Goal: Task Accomplishment & Management: Use online tool/utility

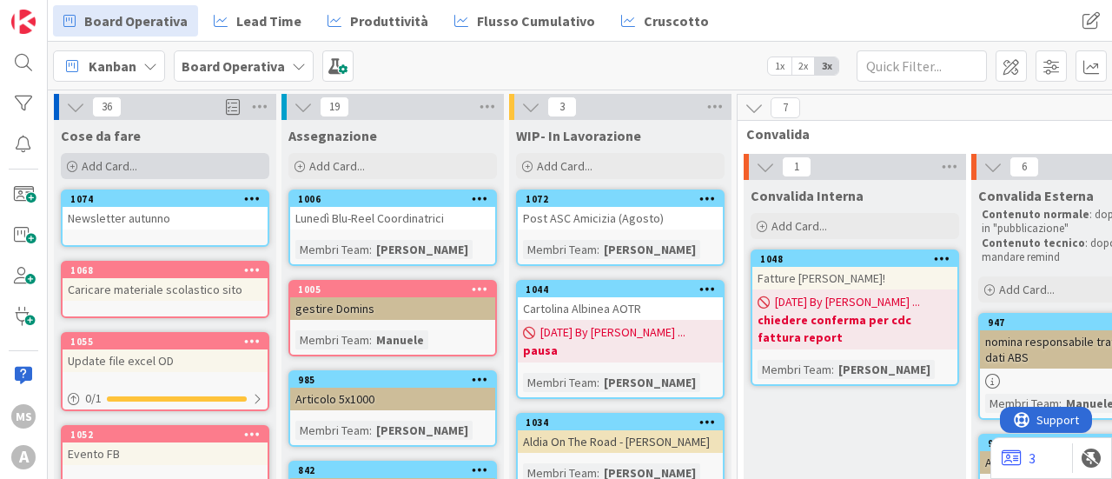
click at [103, 166] on span "Add Card..." at bounding box center [110, 166] width 56 height 16
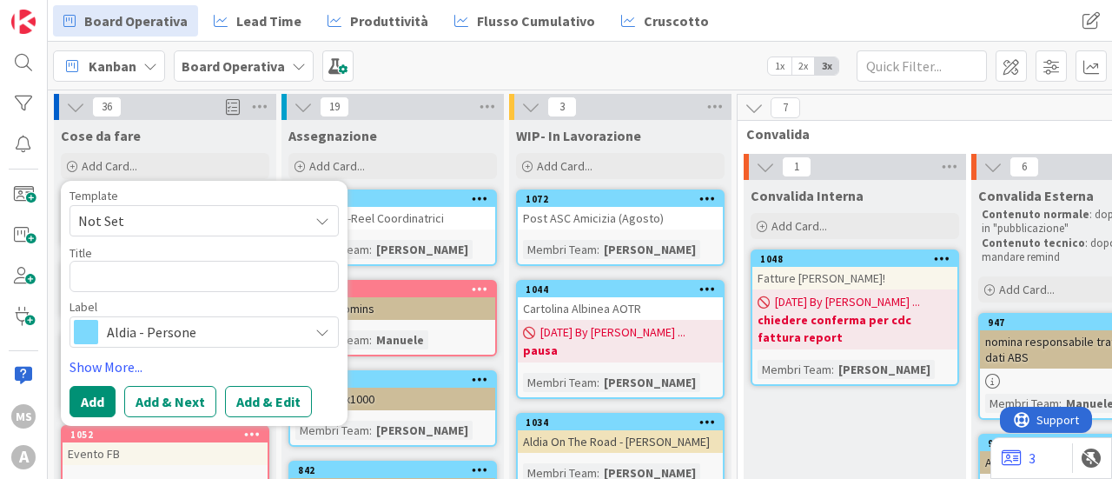
click at [106, 340] on div "Aldia - Persone" at bounding box center [203, 331] width 269 height 31
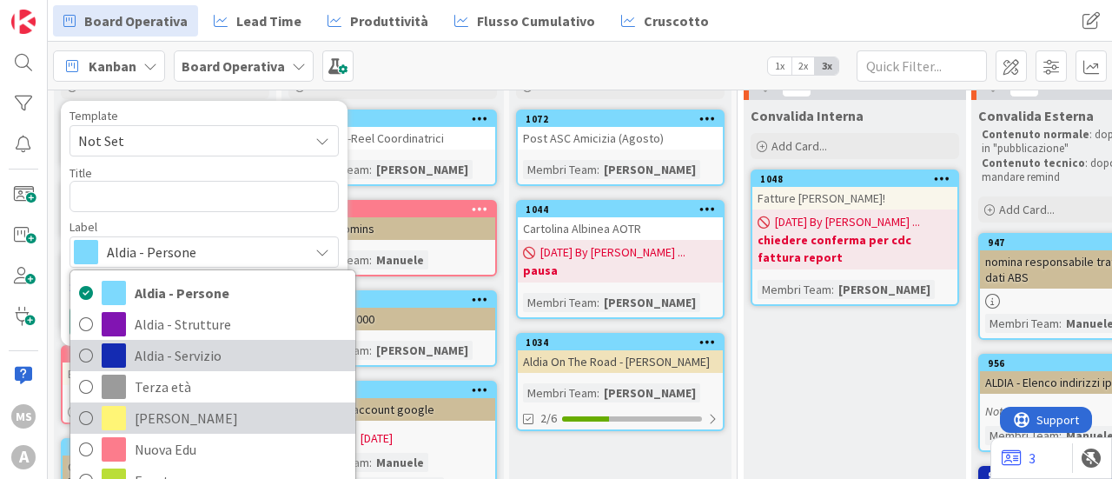
scroll to position [155, 0]
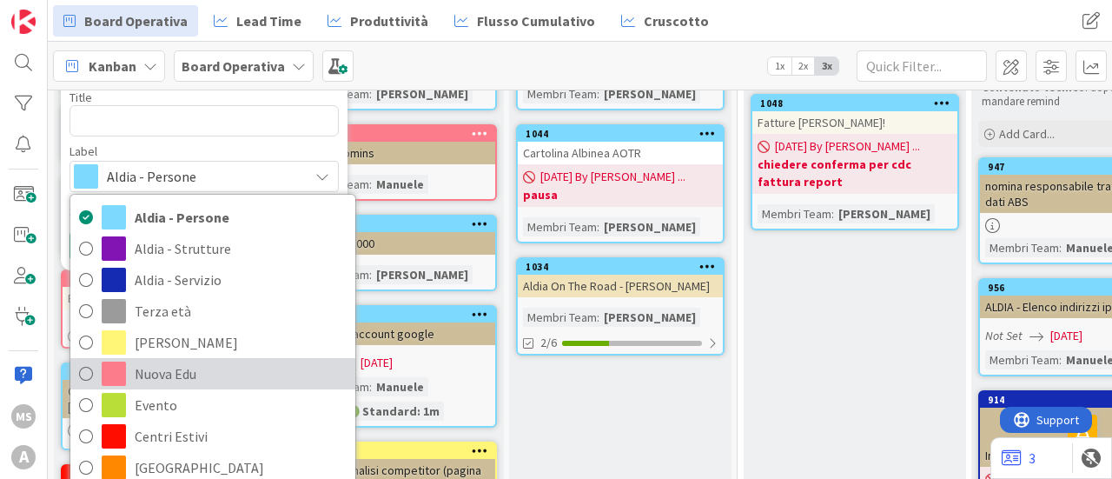
click at [180, 366] on span "Nuova Edu" at bounding box center [241, 373] width 212 height 26
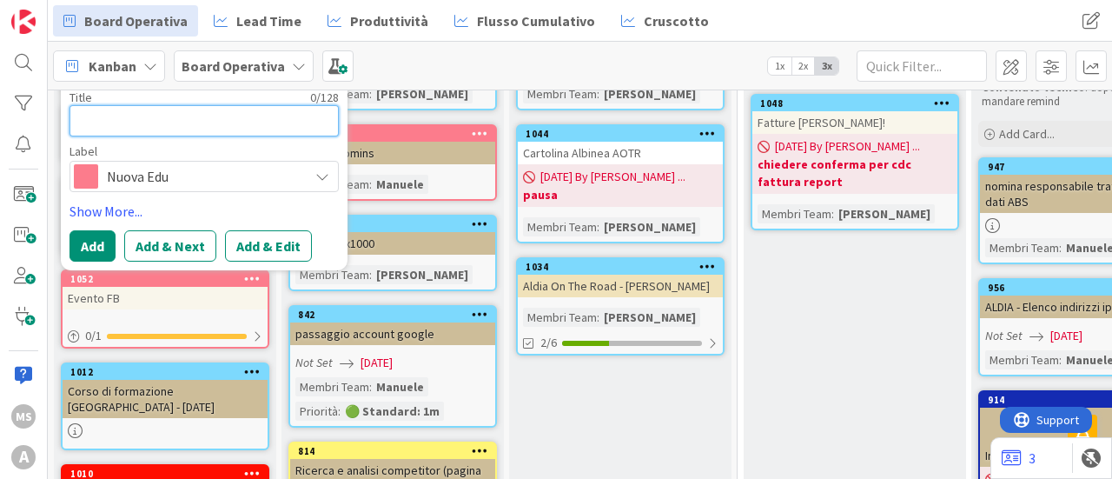
click at [91, 131] on textarea at bounding box center [203, 120] width 269 height 31
type textarea "x"
type textarea "p"
type textarea "x"
type textarea "pO"
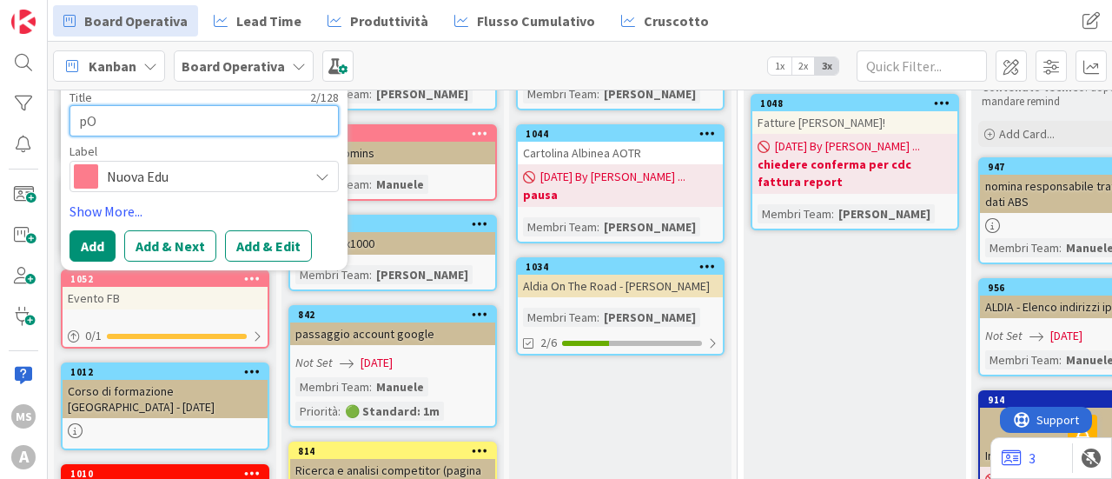
type textarea "x"
type textarea "pOS"
type textarea "x"
type textarea "pOST"
type textarea "x"
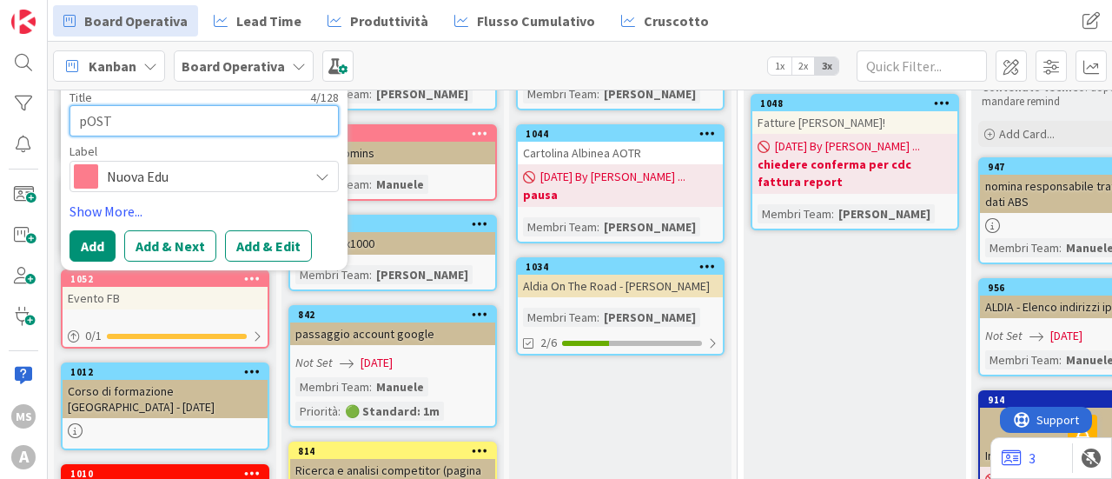
type textarea "pOS"
type textarea "x"
type textarea "pO"
type textarea "x"
type textarea "p"
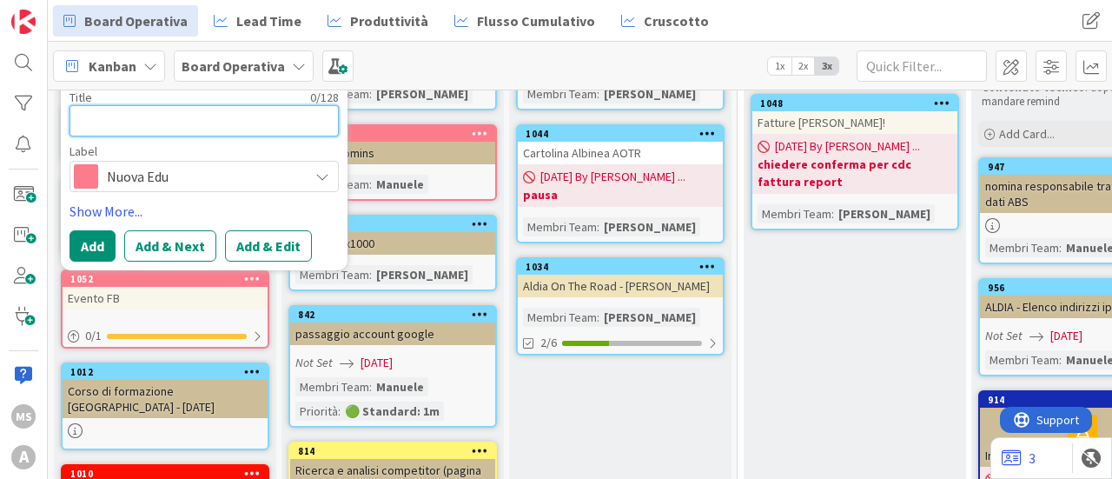
type textarea "x"
type textarea "P"
type textarea "x"
type textarea "Po"
type textarea "x"
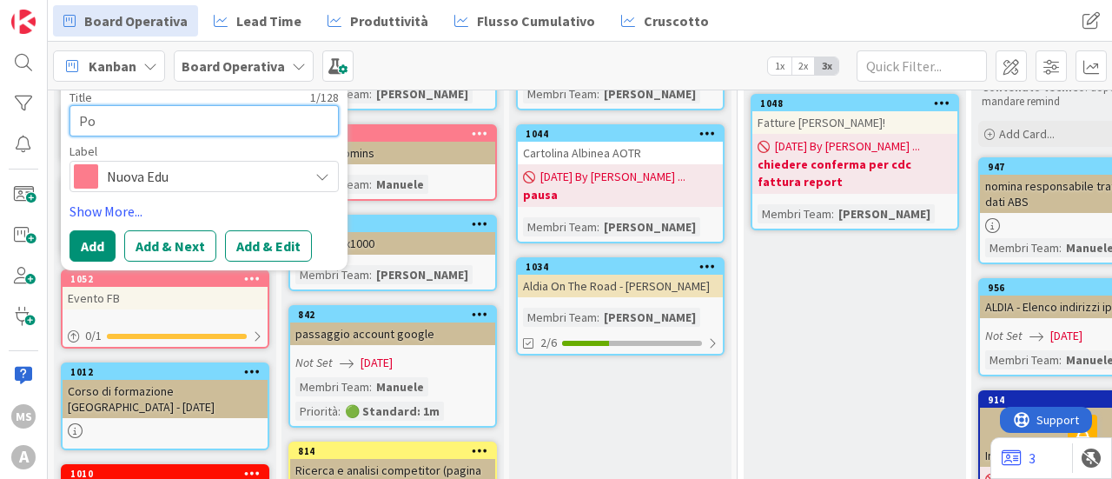
type textarea "Pos"
type textarea "x"
type textarea "Post"
type textarea "x"
type textarea "Post"
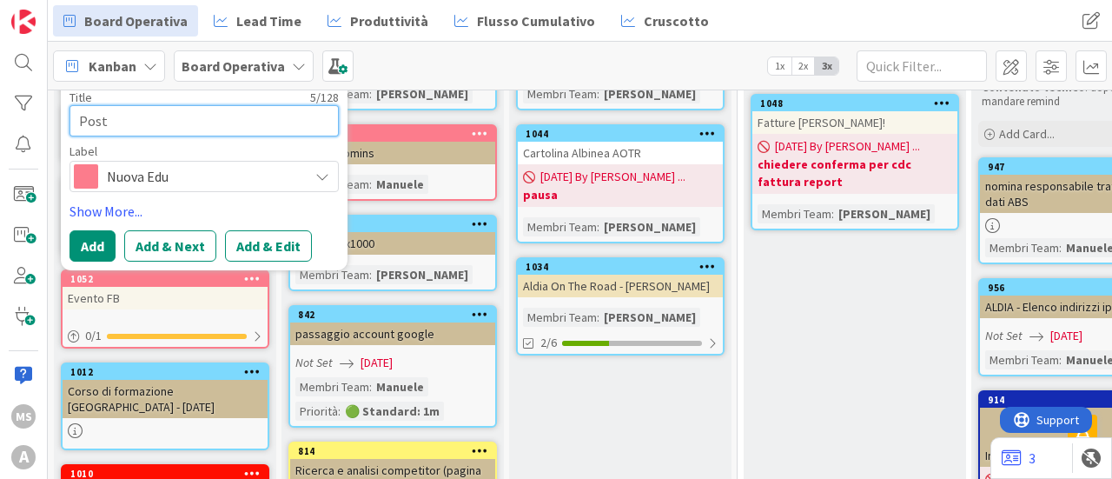
type textarea "x"
type textarea "Post R"
type textarea "x"
type textarea "Post Ri"
type textarea "x"
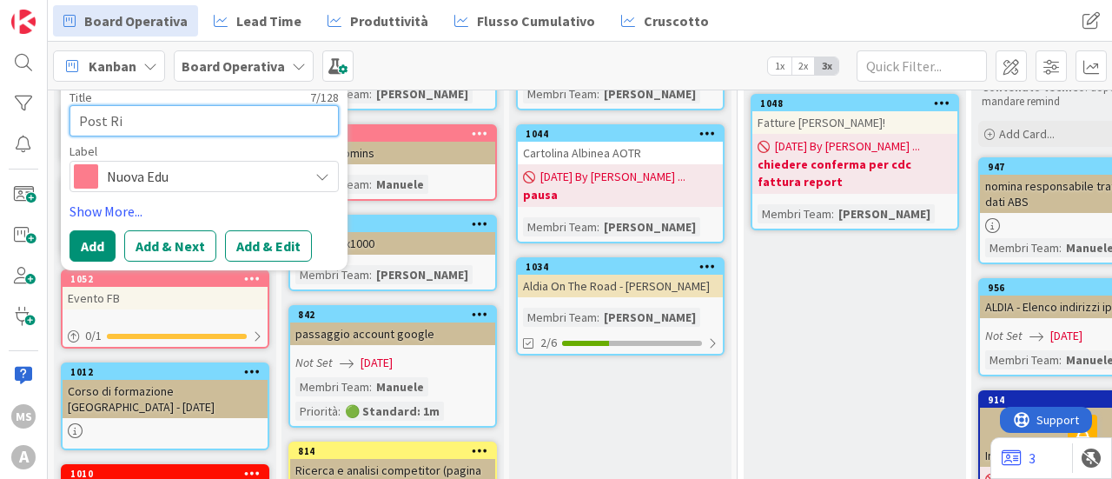
type textarea "Post Ris"
type textarea "x"
type textarea "Post Rist"
type textarea "x"
type textarea "Post Ristr"
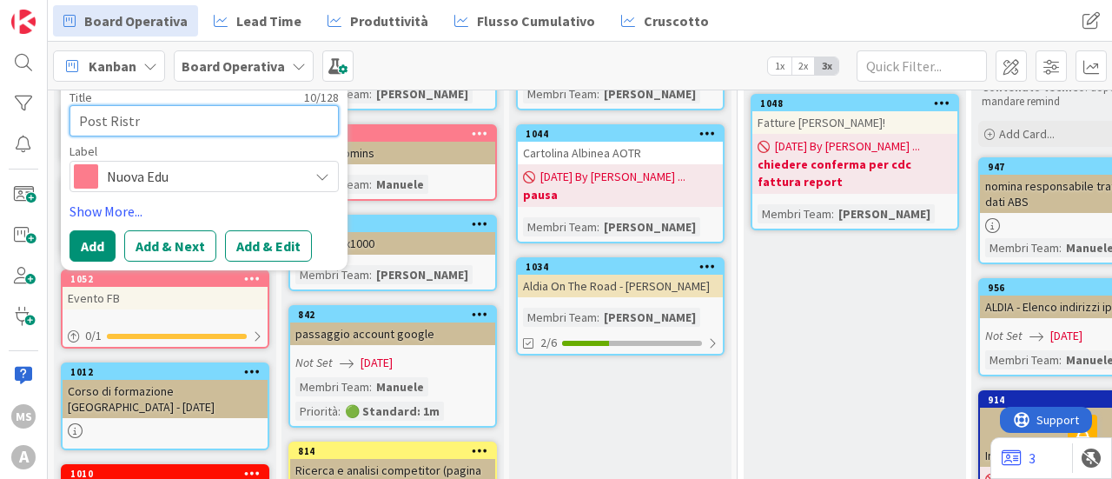
type textarea "x"
type textarea "Post Ristru"
type textarea "x"
type textarea "Post Ristrur"
type textarea "x"
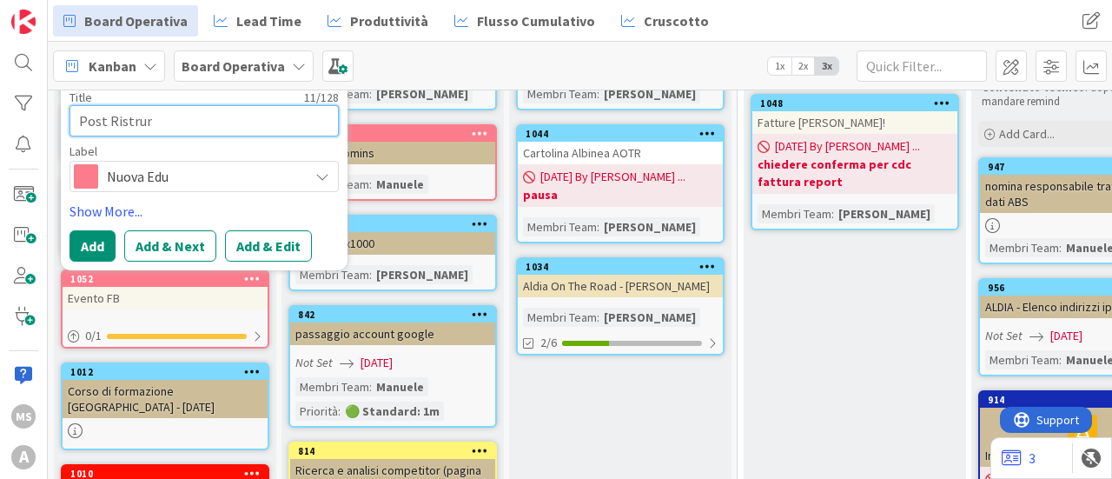
type textarea "Post Ristrurr"
type textarea "x"
type textarea "Post Ristrur"
type textarea "x"
type textarea "Post Ristru"
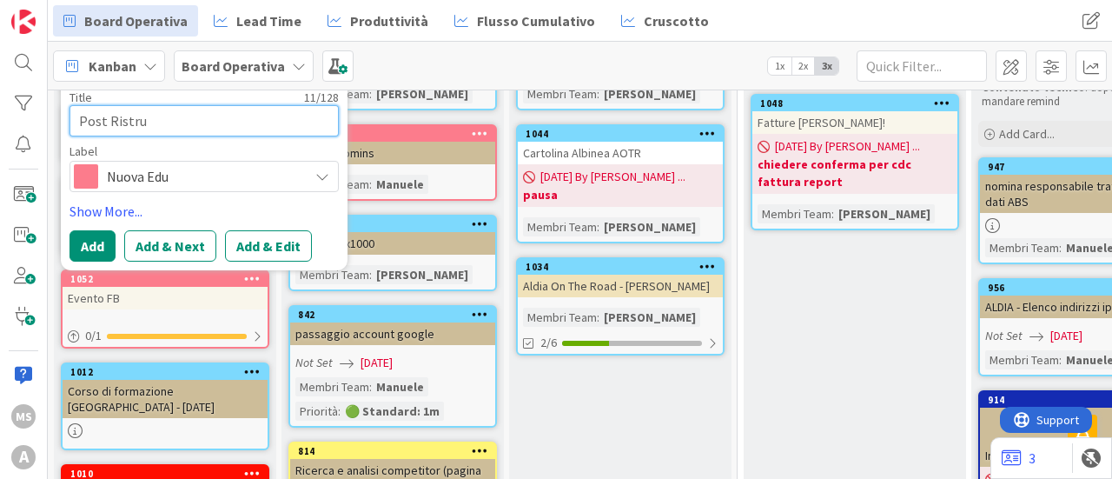
type textarea "x"
type textarea "Post Ristrut"
type textarea "x"
type textarea "Post Ristrutt"
type textarea "x"
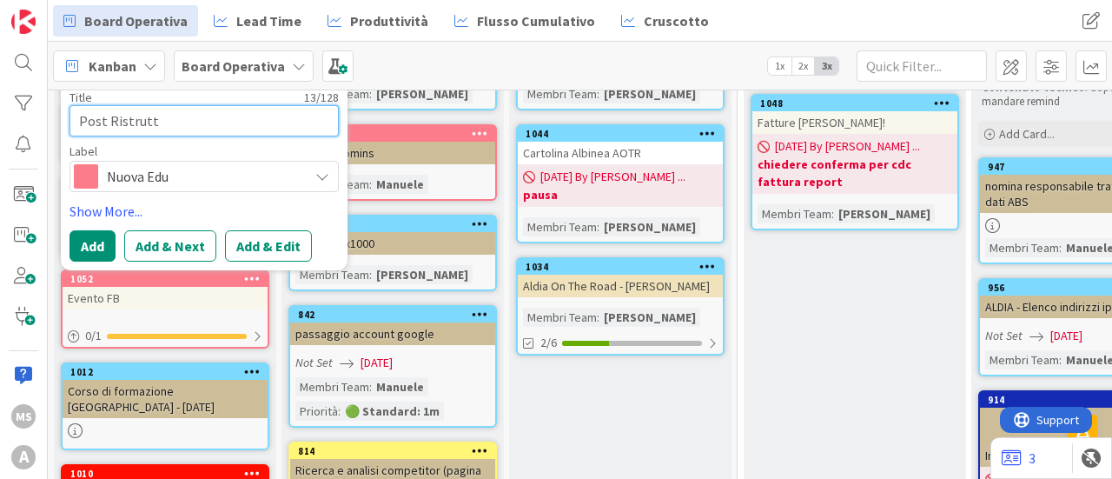
type textarea "Post Ristruttu"
type textarea "x"
type textarea "Post Ristruttur"
type textarea "x"
type textarea "Post Ristruttura"
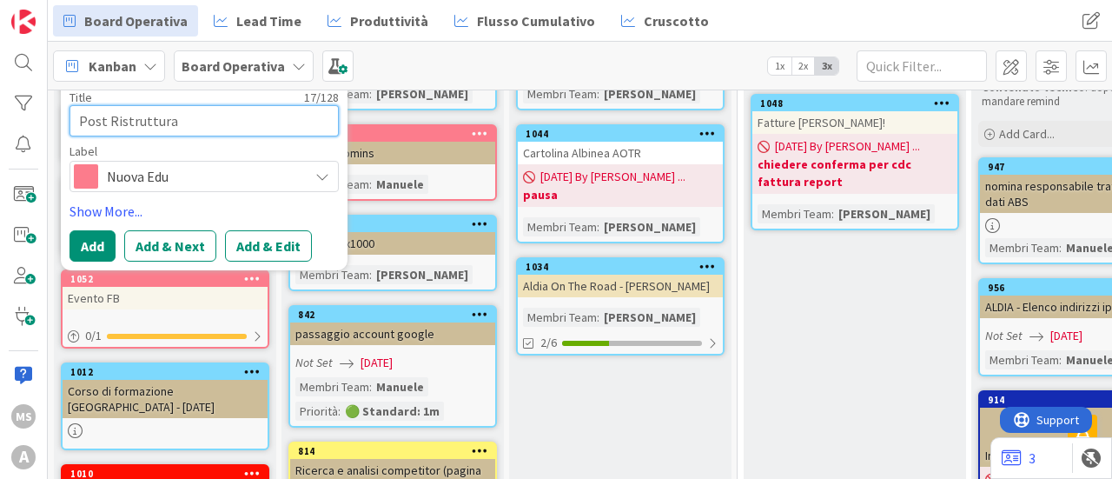
type textarea "x"
type textarea "Post Ristrutturaz"
type textarea "x"
type textarea "Post Ristrutturazi"
type textarea "x"
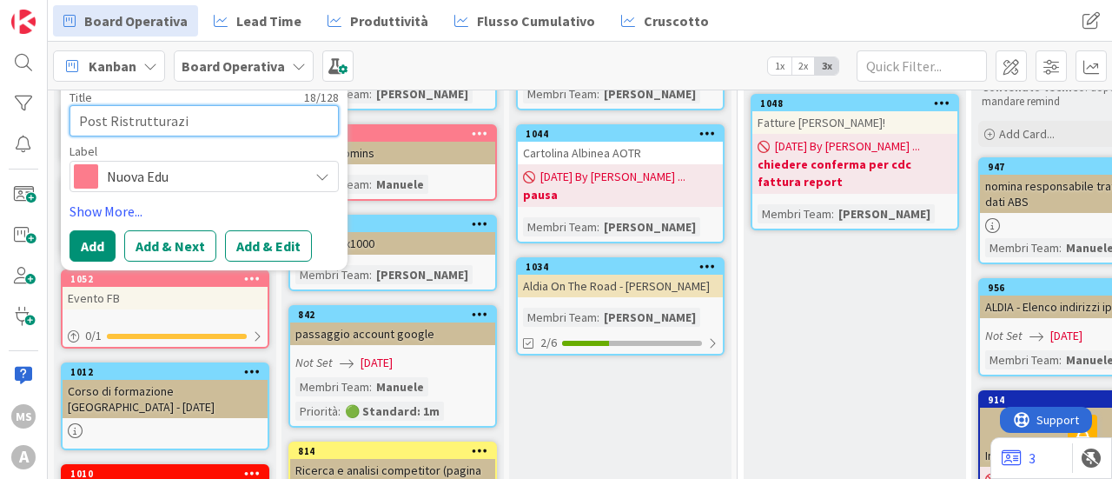
type textarea "Post Ristrutturazio"
type textarea "x"
type textarea "Post Ristrutturazion"
type textarea "x"
type textarea "Post Ristrutturazione"
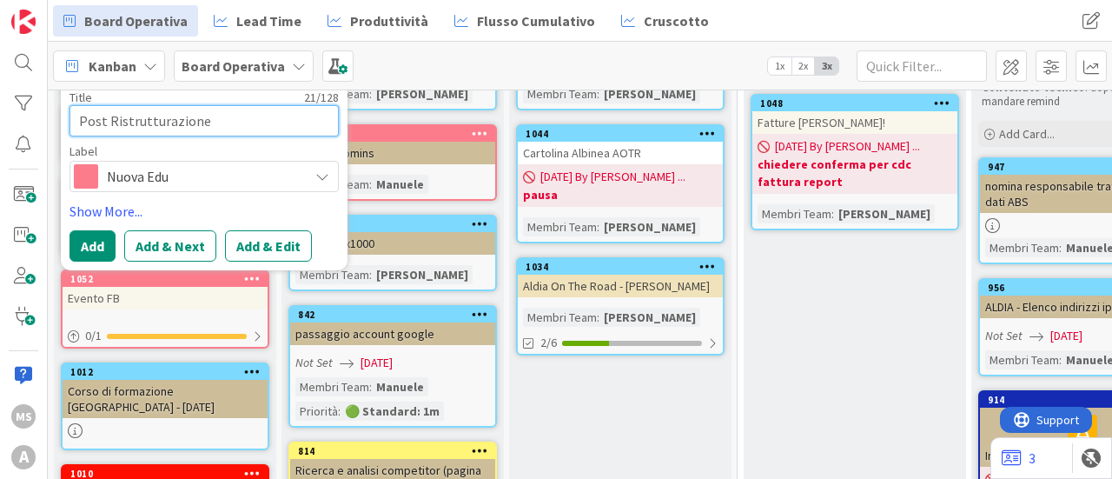
type textarea "x"
type textarea "Post Ristrutturazione"
type textarea "x"
type textarea "Post Ristrutturazione i"
type textarea "x"
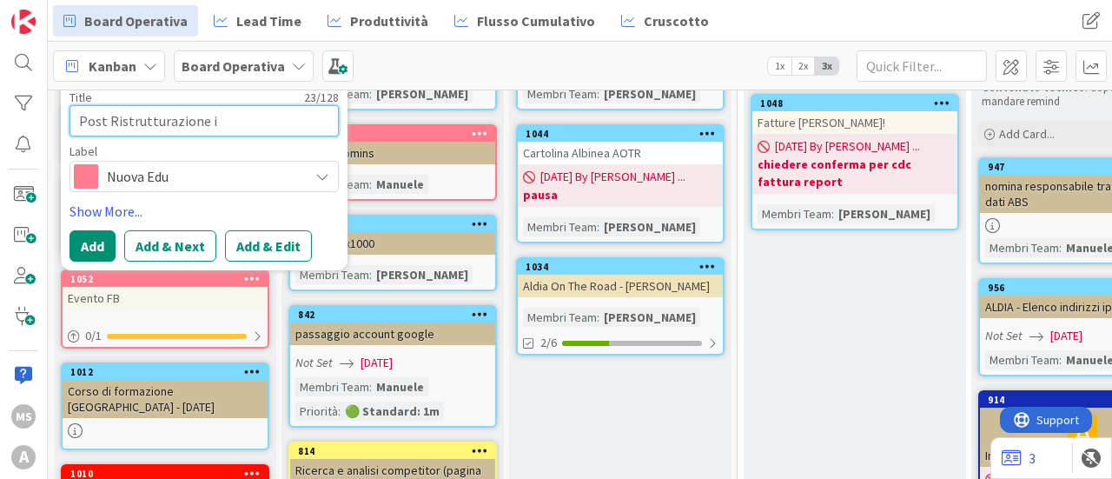
type textarea "Post Ristrutturazione iN"
type textarea "x"
type textarea "Post Ristrutturazione iNF"
type textarea "x"
type textarea "Post Ristrutturazione iNFA"
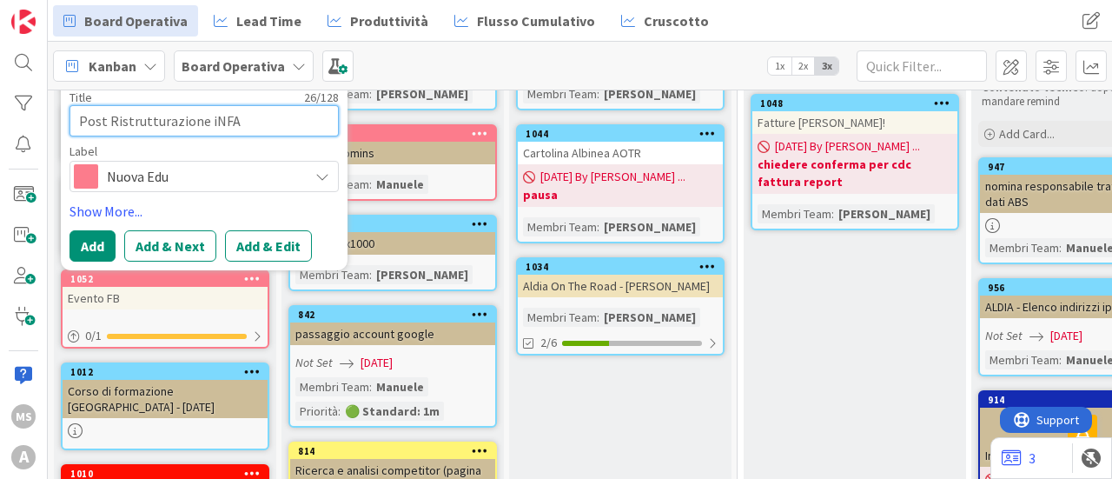
type textarea "x"
type textarea "Post Ristrutturazione iNF"
type textarea "x"
type textarea "Post Ristrutturazione iN"
type textarea "x"
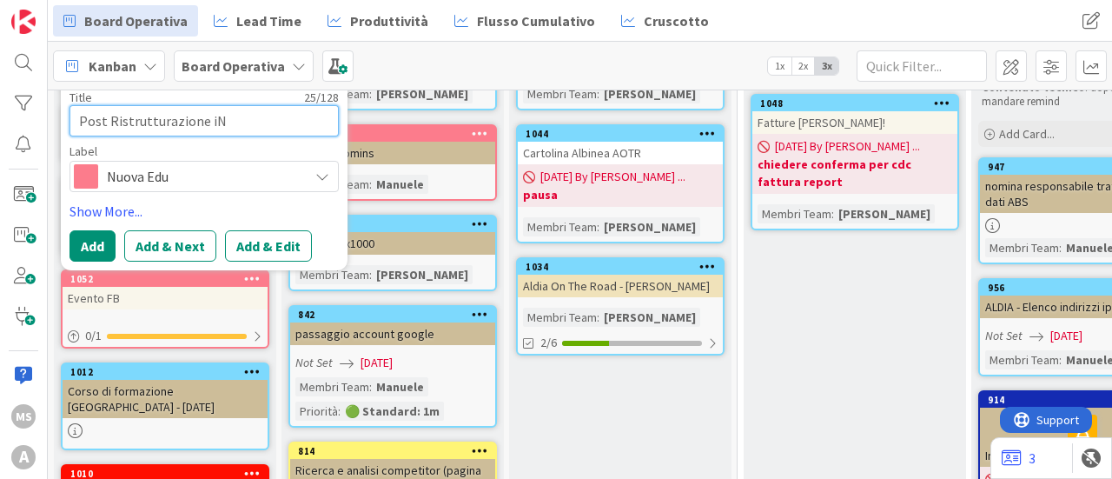
type textarea "Post Ristrutturazione i"
type textarea "x"
type textarea "Post Ristrutturazione"
type textarea "x"
type textarea "Post Ristrutturazione I"
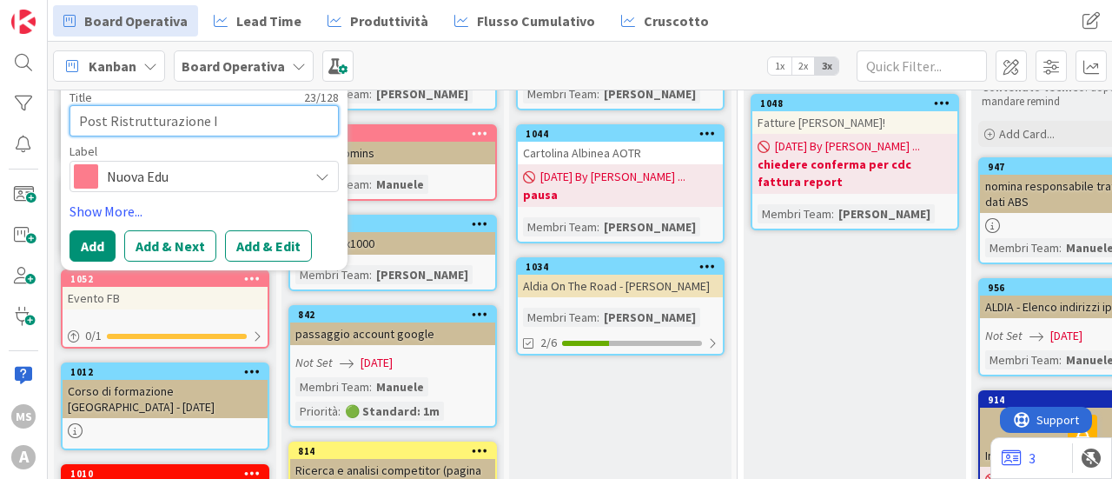
type textarea "x"
type textarea "Post Ristrutturazione In"
type textarea "x"
type textarea "Post Ristrutturazione Inf"
type textarea "x"
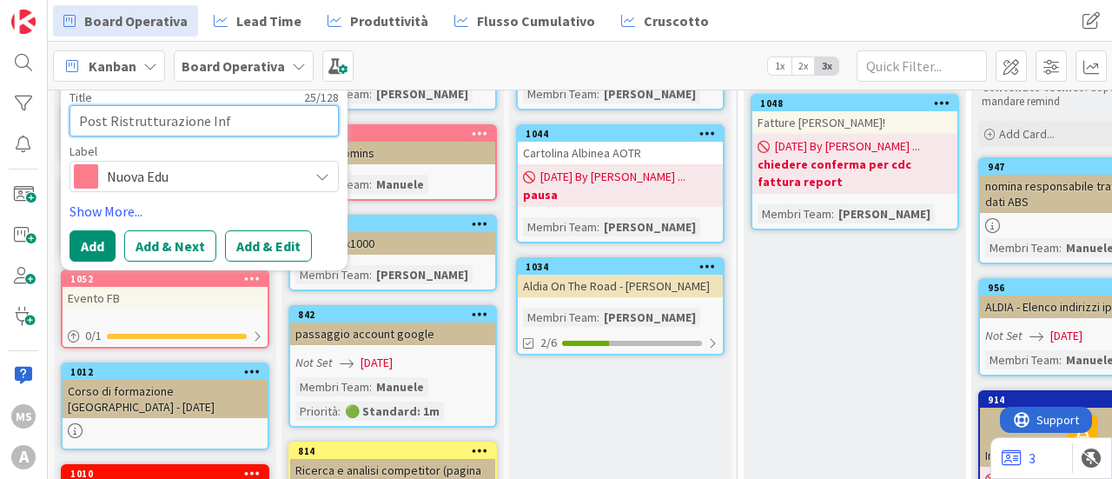
type textarea "Post Ristrutturazione Infa"
type textarea "x"
type textarea "Post Ristrutturazione Infan"
type textarea "x"
type textarea "Post Ristrutturazione Infanz"
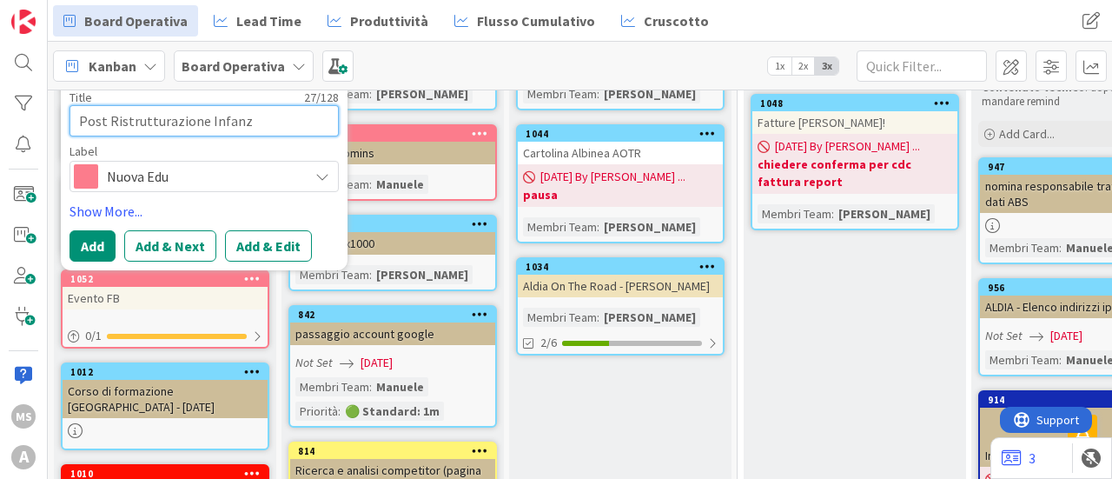
type textarea "x"
type textarea "Post Ristrutturazione Infanzi"
type textarea "x"
type textarea "Post Ristrutturazione Infanzia"
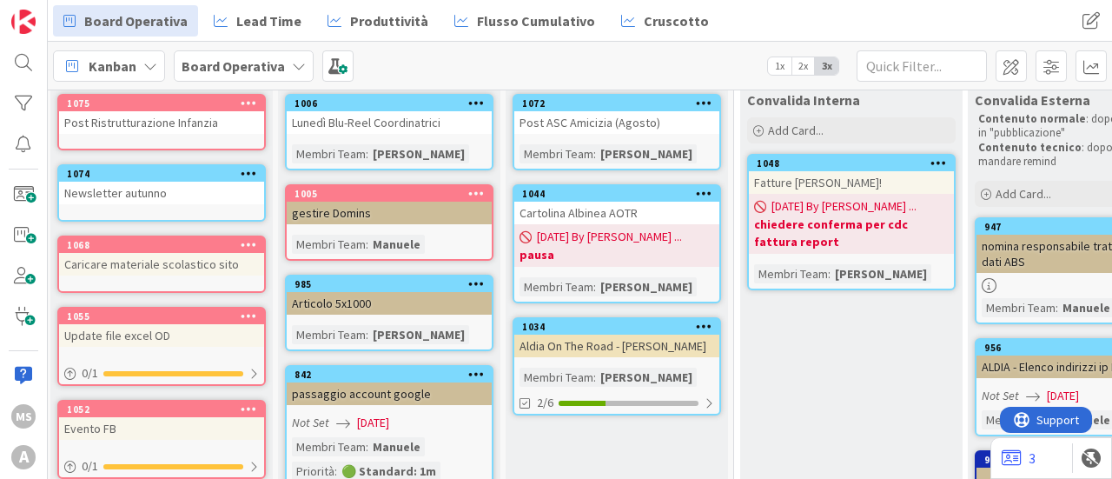
scroll to position [0, 3]
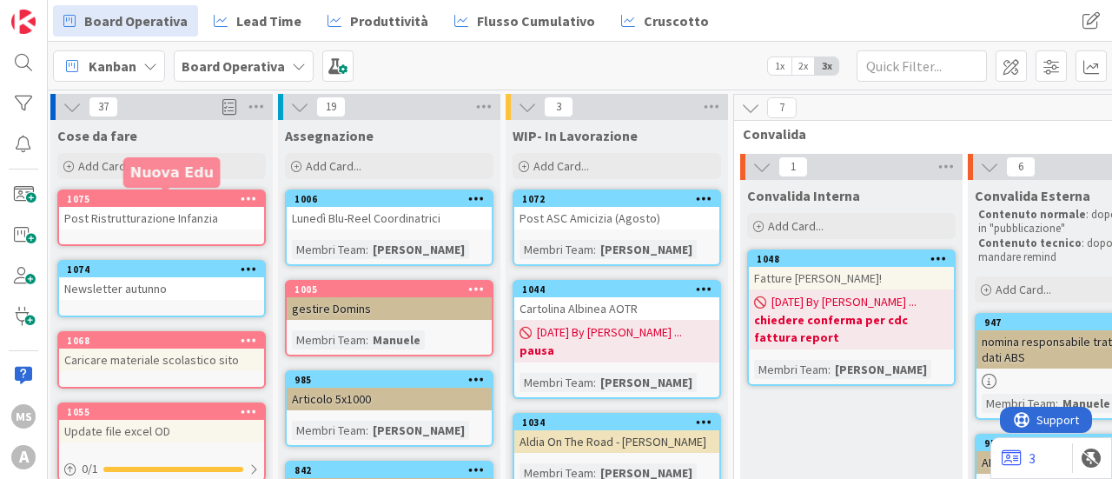
click at [143, 200] on div "1075" at bounding box center [165, 199] width 197 height 12
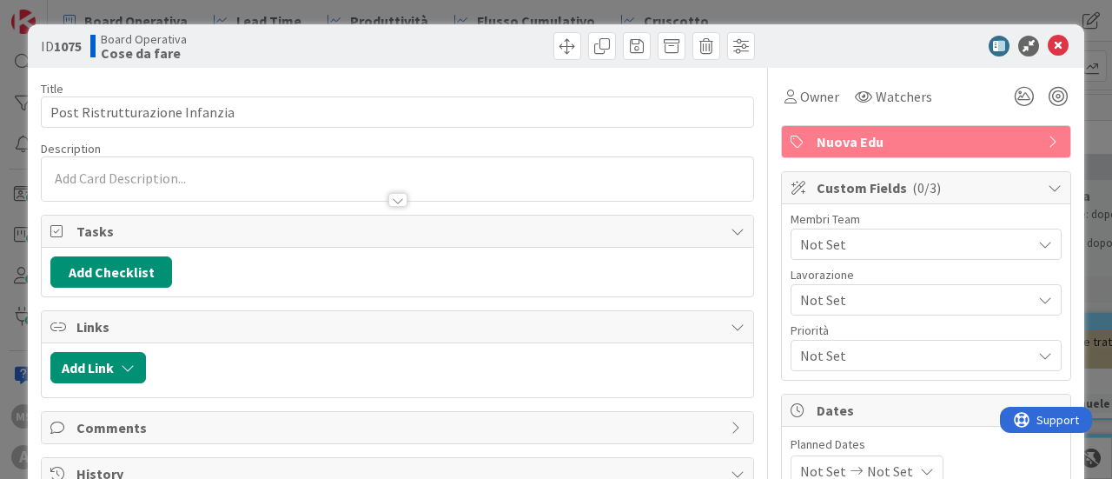
type textarea "x"
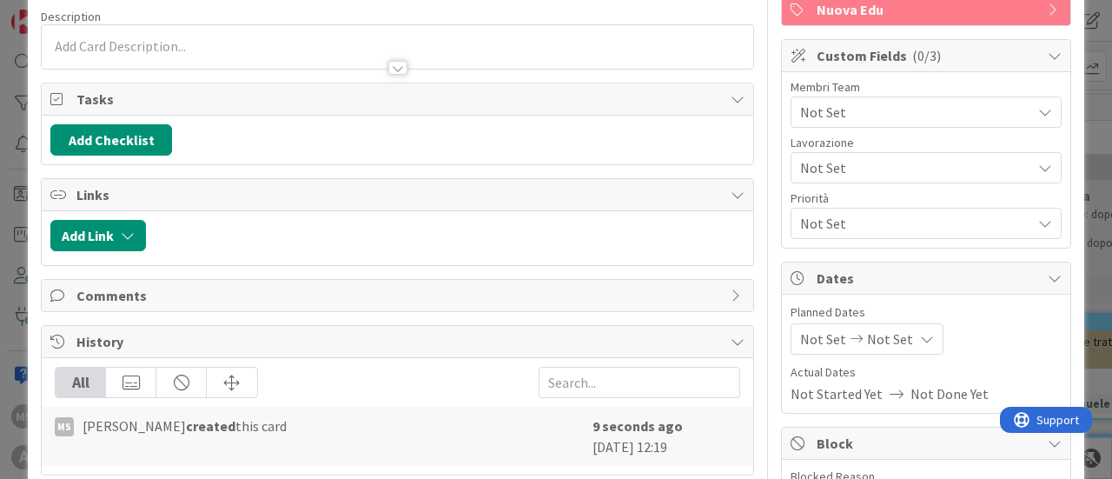
scroll to position [133, 0]
click at [801, 322] on div "Not Set Not Set" at bounding box center [866, 337] width 153 height 31
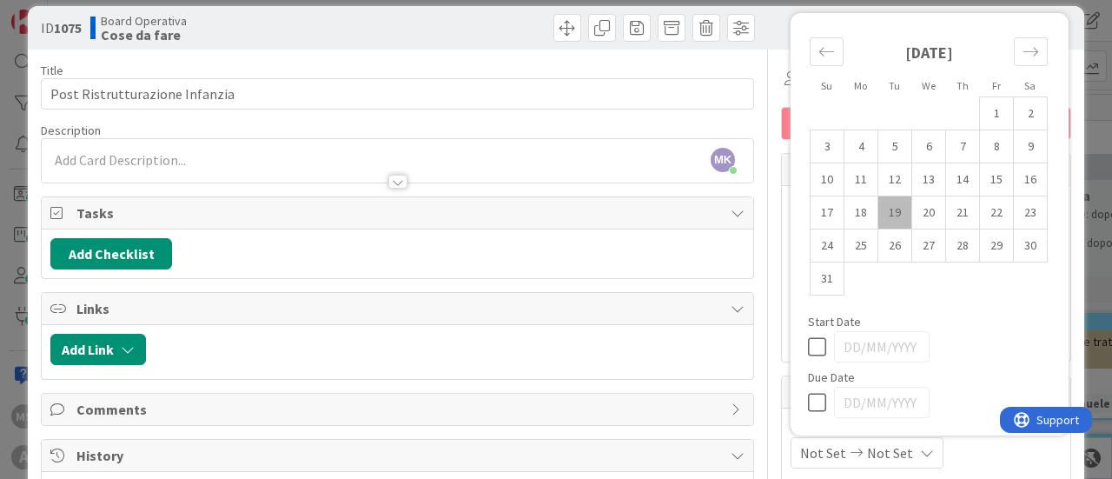
scroll to position [21, 0]
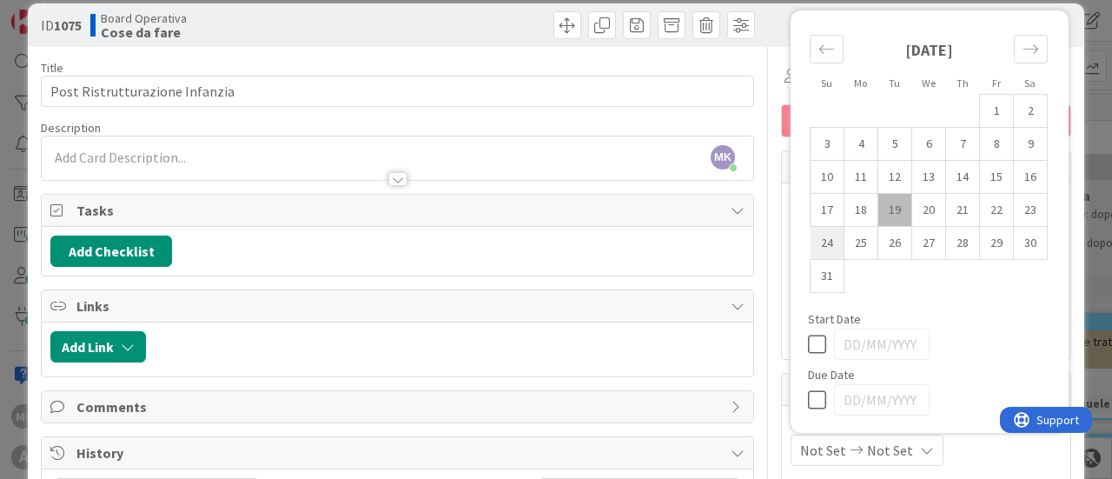
click at [820, 230] on td "24" at bounding box center [827, 243] width 34 height 33
type input "[DATE]"
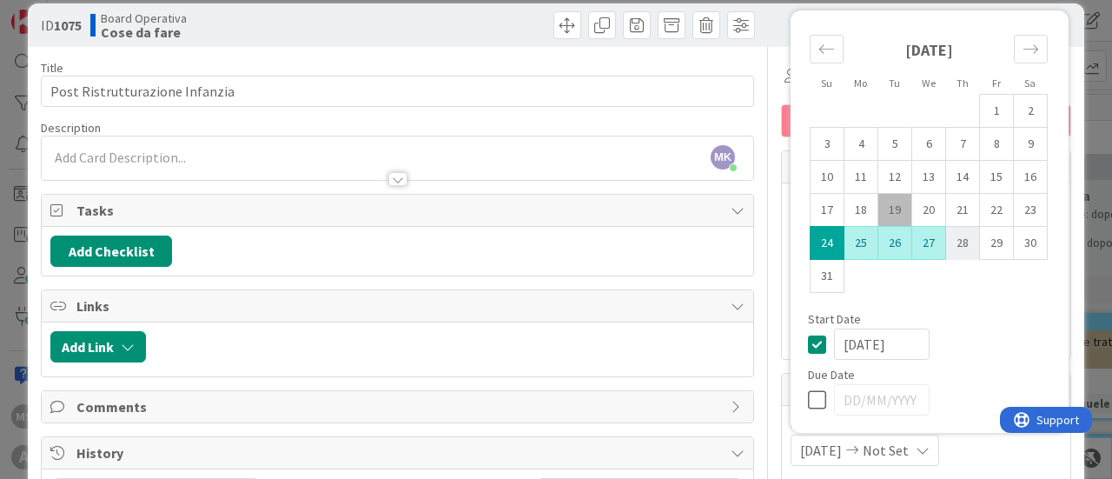
type textarea "x"
click at [980, 254] on td "29" at bounding box center [997, 243] width 34 height 33
type input "[DATE]"
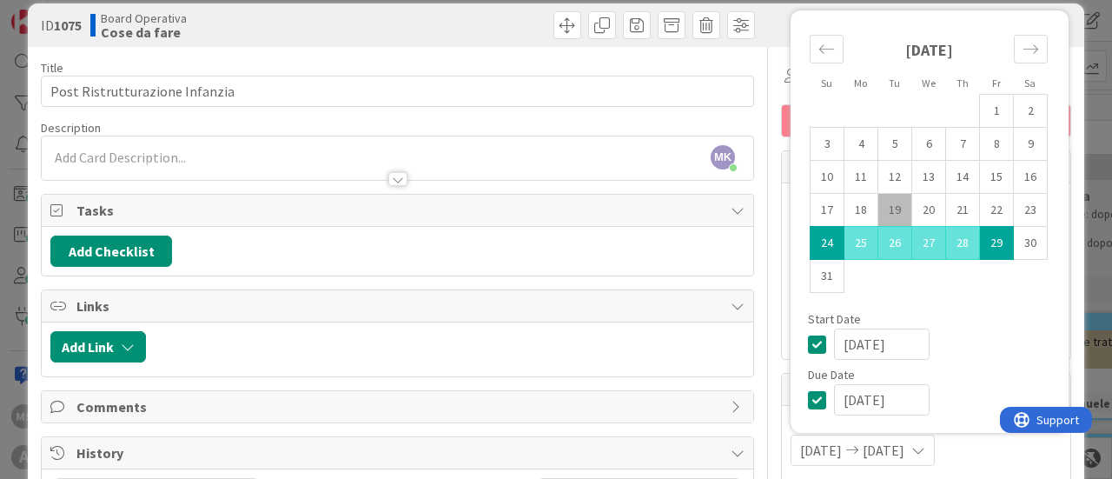
click at [320, 24] on div "Board Operativa Cose da fare" at bounding box center [241, 25] width 303 height 28
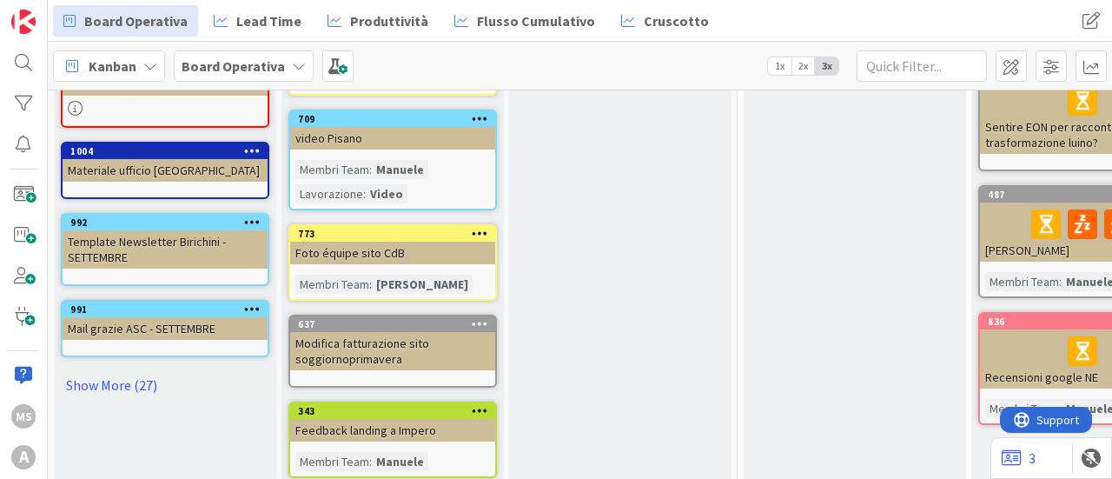
scroll to position [652, 0]
click at [116, 374] on link "Show More (27)" at bounding box center [165, 384] width 208 height 28
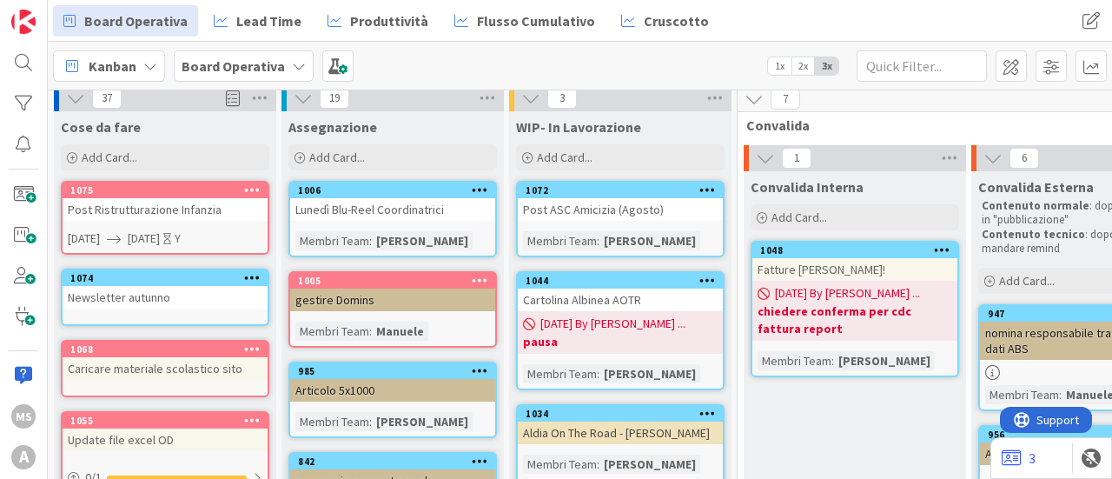
scroll to position [0, 0]
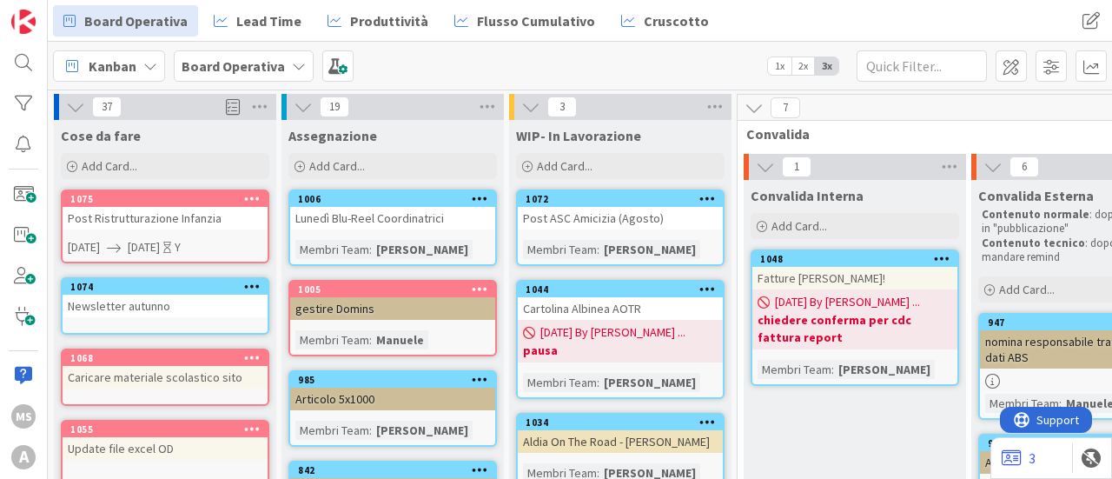
click at [108, 147] on div "Cose da fare Add Card... Template Not Set Title 0 / 128 Label Aldia - Persone A…" at bounding box center [165, 151] width 222 height 63
click at [110, 161] on span "Add Card..." at bounding box center [110, 166] width 56 height 16
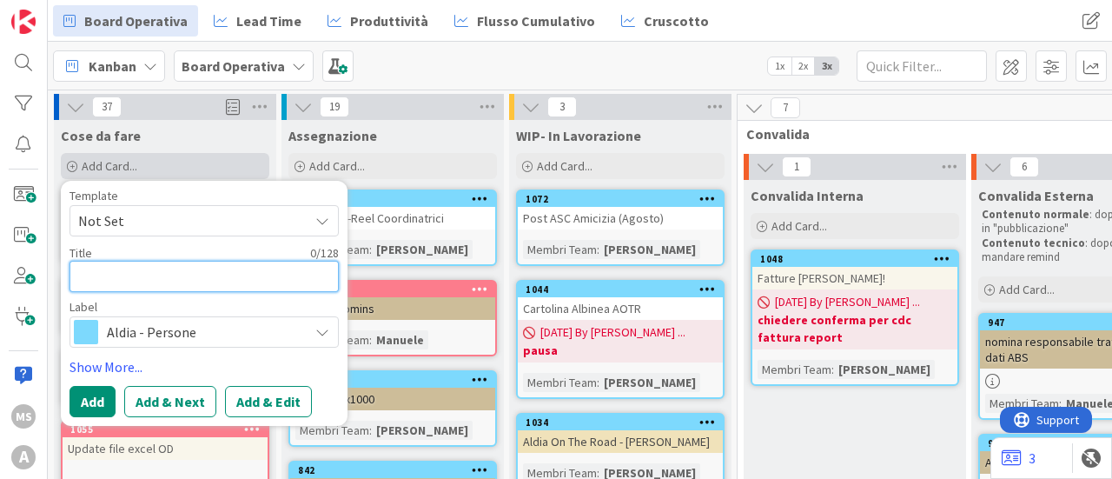
type textarea "x"
type textarea "M"
type textarea "x"
type textarea "Ma"
type textarea "x"
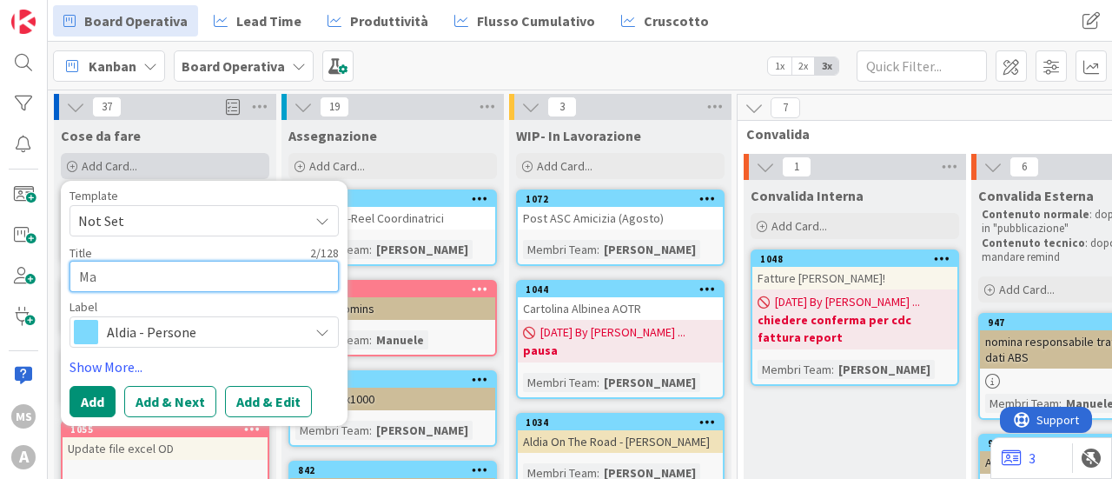
type textarea "Mai"
type textarea "x"
type textarea "Mail"
type textarea "x"
type textarea "Mail"
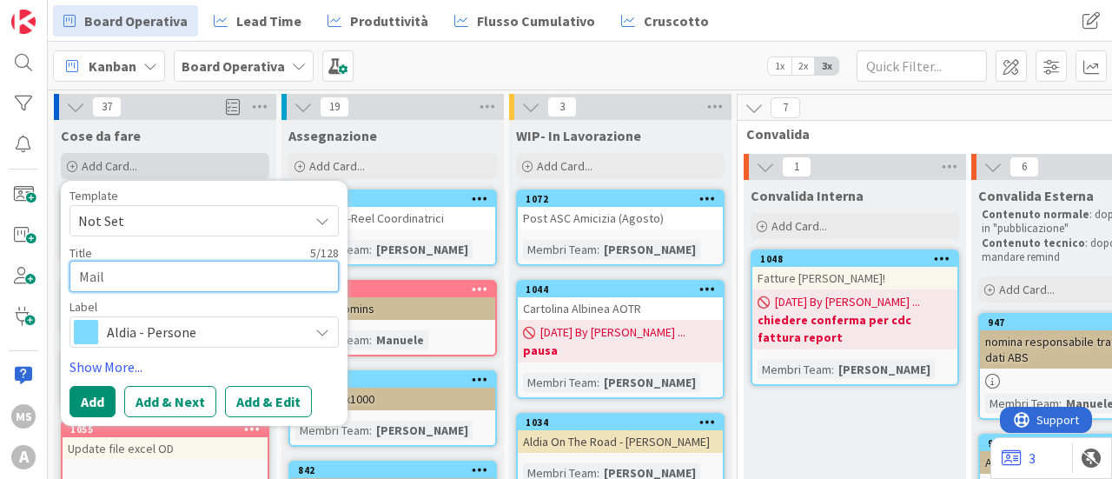
type textarea "x"
type textarea "Mail s"
type textarea "x"
type textarea "Mail sal"
type textarea "x"
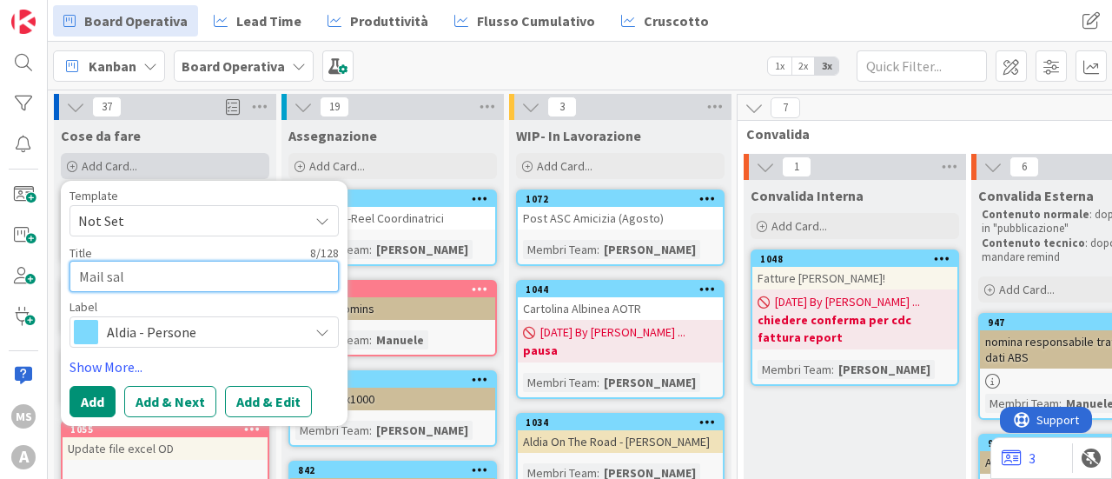
type textarea "Mail salu"
type textarea "x"
type textarea "Mail salut"
type textarea "x"
type textarea "Mail saluti"
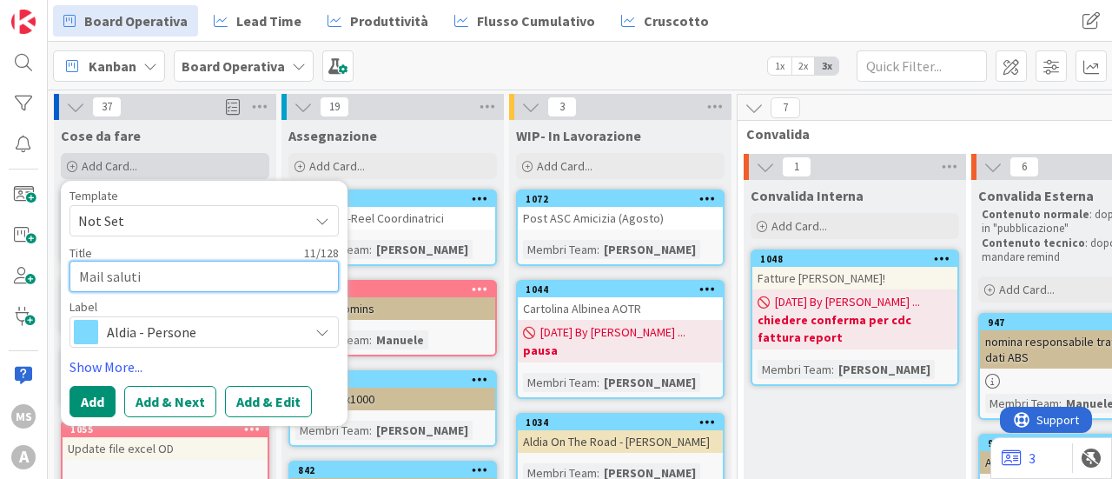
type textarea "x"
type textarea "Mail saluti"
type textarea "x"
type textarea "Mail saluti f"
type textarea "x"
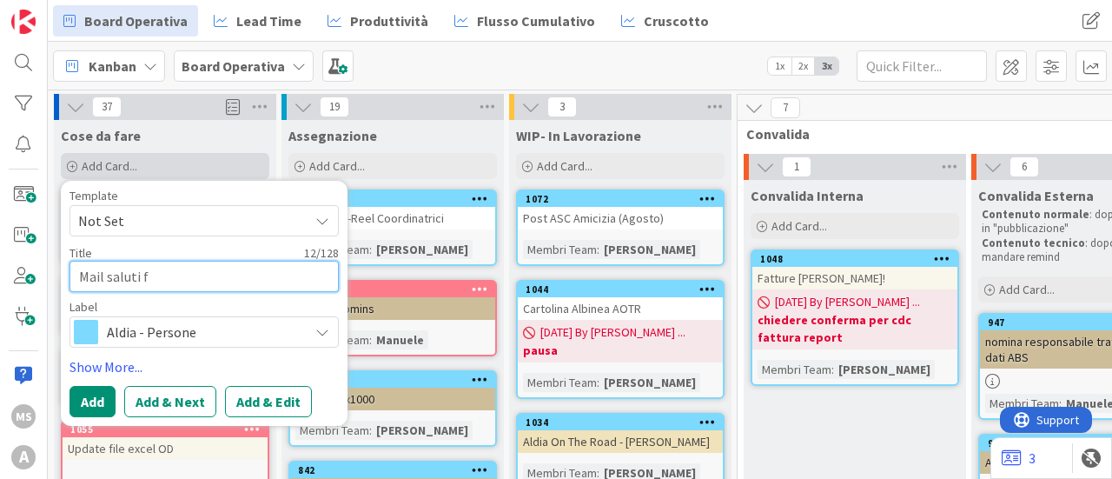
type textarea "Mail saluti fi"
type textarea "x"
type textarea "Mail saluti fin"
type textarea "x"
type textarea "Mail saluti fine"
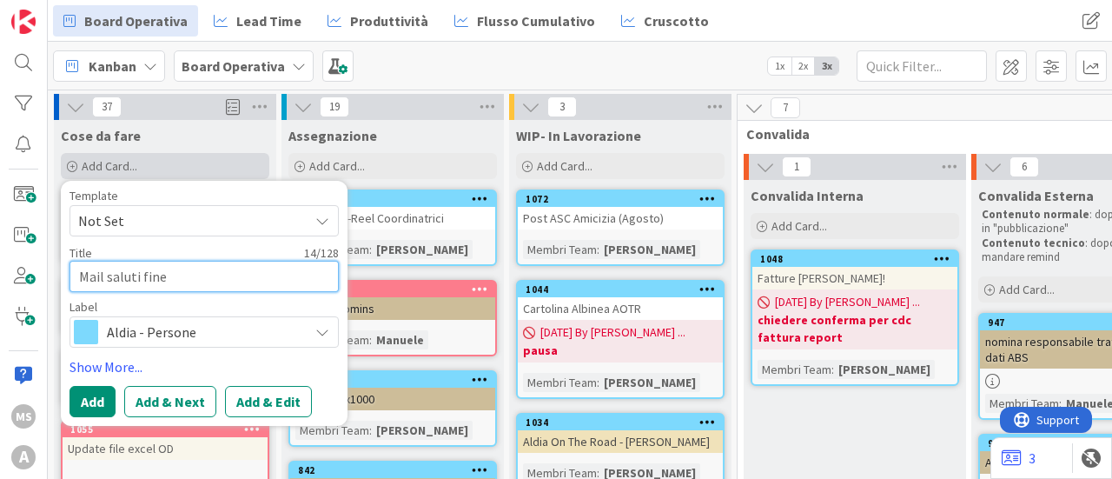
type textarea "x"
type textarea "Mail saluti fine"
type textarea "x"
type textarea "Mail saluti fine a"
type textarea "x"
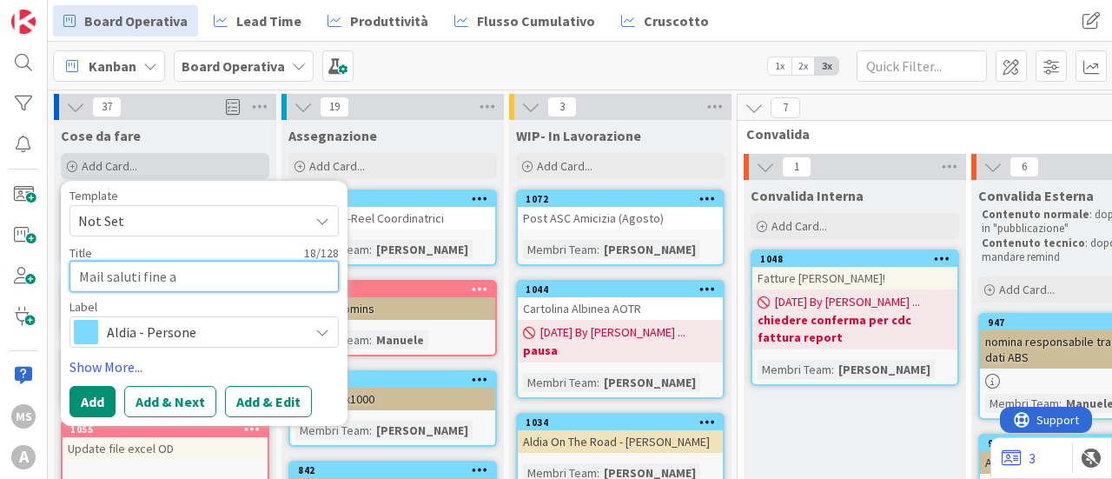
type textarea "Mail saluti fine ap"
type textarea "x"
type textarea "Mail saluti fine app"
type textarea "x"
type textarea "Mail saluti fine appa"
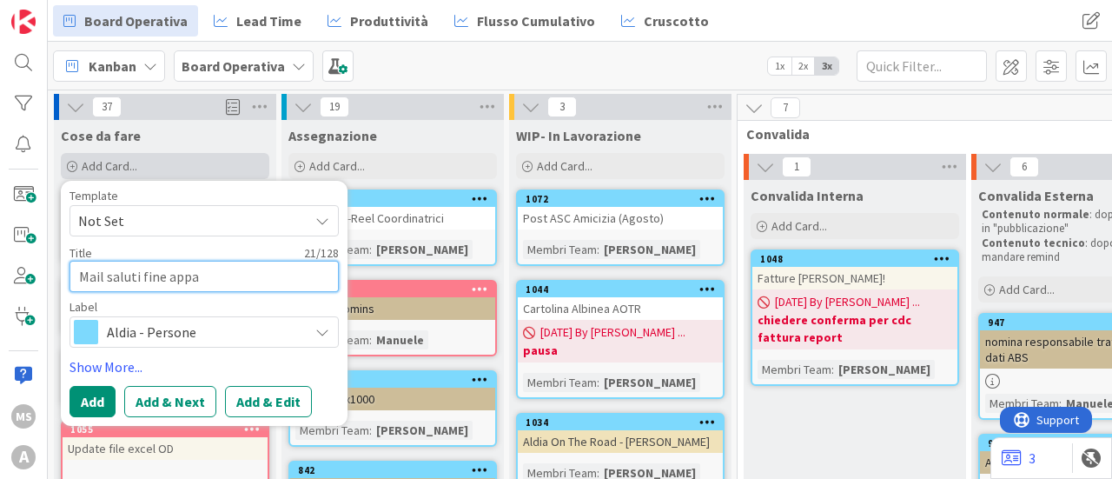
type textarea "x"
type textarea "Mail saluti fine appal"
type textarea "x"
type textarea "Mail saluti fine appalt"
type textarea "x"
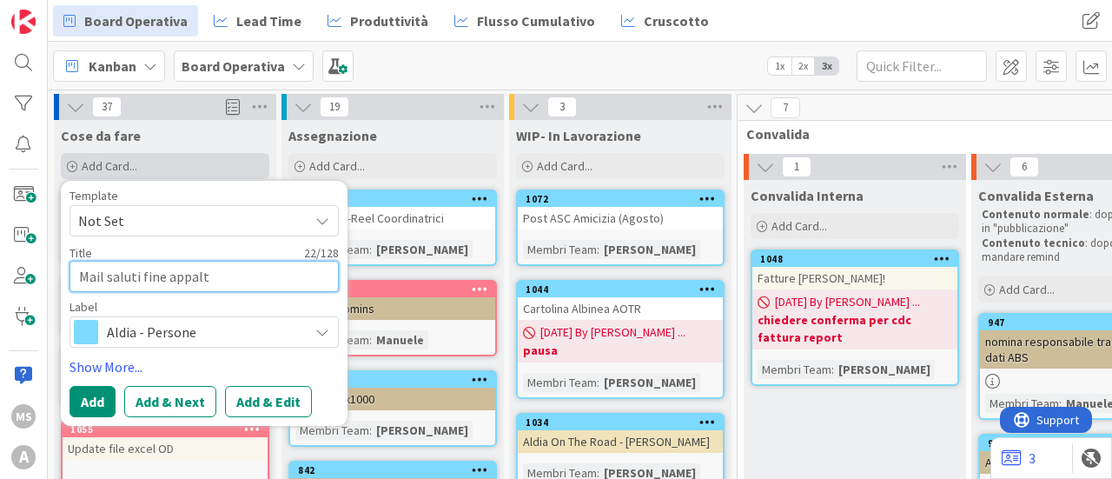
type textarea "Mail saluti fine appalto"
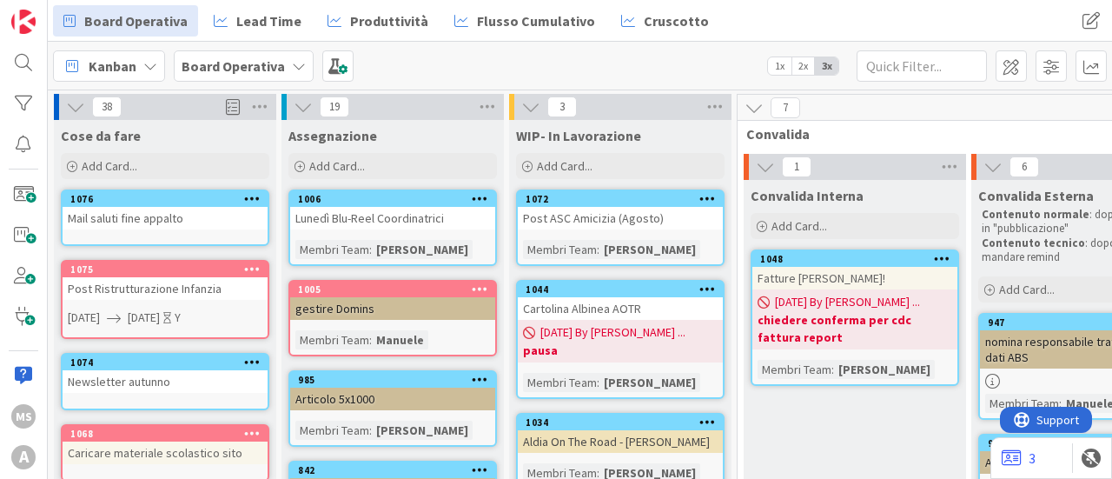
click at [207, 230] on link "1076 Mail saluti fine appalto" at bounding box center [165, 217] width 208 height 56
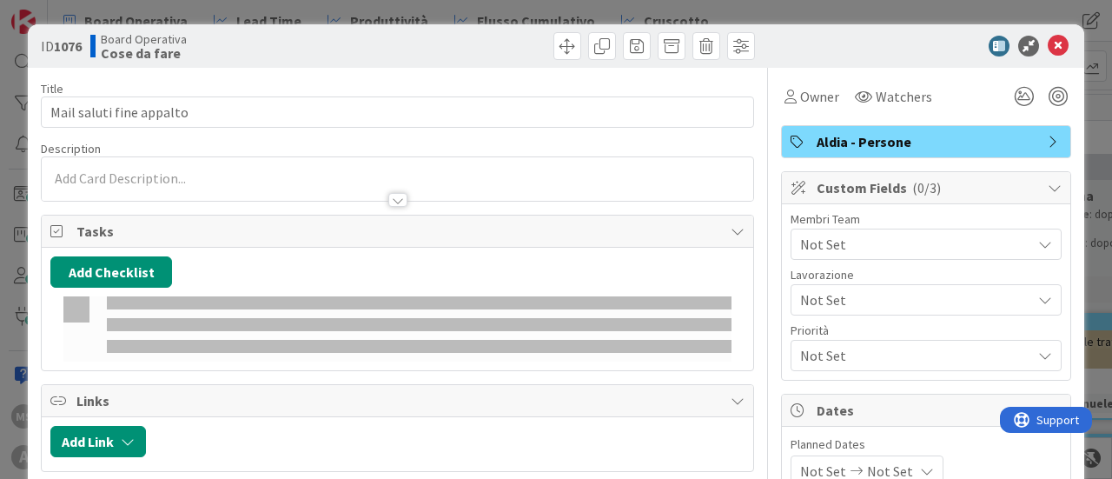
type textarea "x"
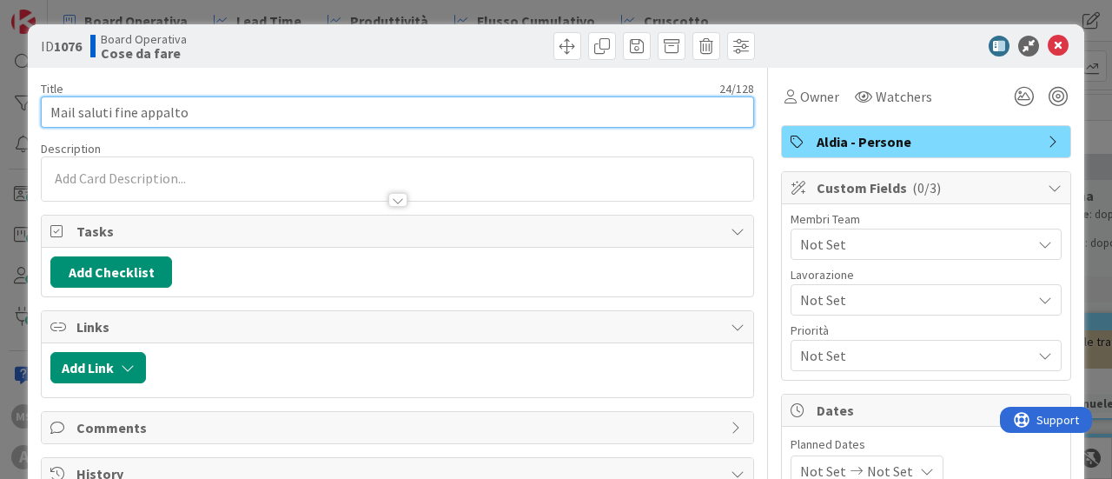
click at [189, 112] on input "Mail saluti fine appalto" at bounding box center [397, 111] width 713 height 31
type input "Mail saluti fine appalto"
type textarea "x"
type input "Mail saluti fine appalto ("
type textarea "x"
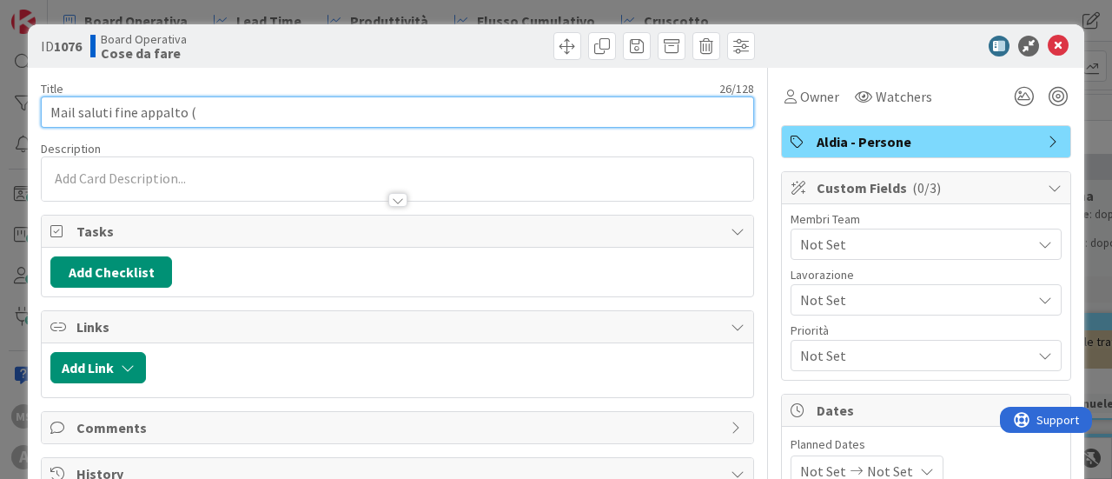
type input "Mail saluti fine appalto (?"
type textarea "x"
type input "Mail saluti fine appalto (?)"
type textarea "x"
type input "Mail saluti fine appalto (?)"
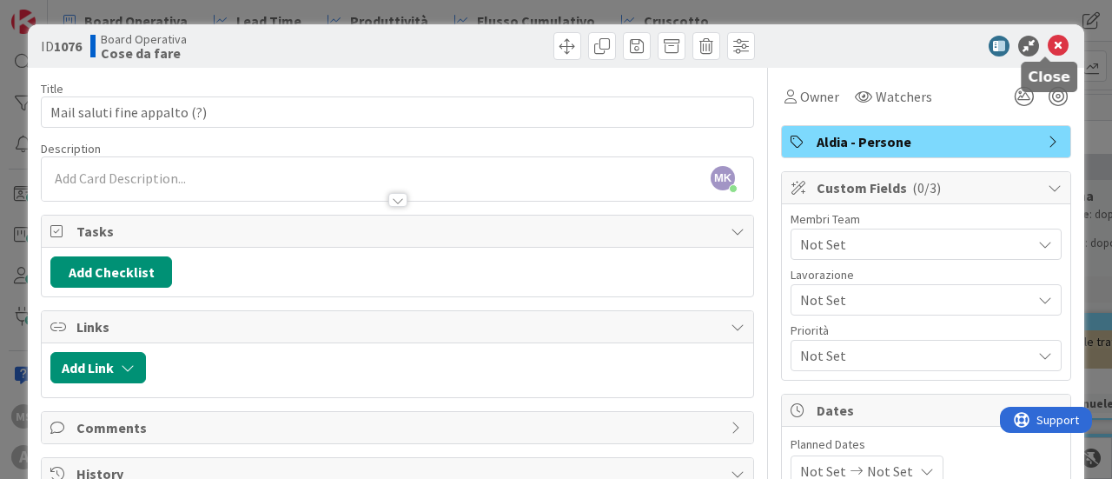
click at [1047, 47] on icon at bounding box center [1057, 46] width 21 height 21
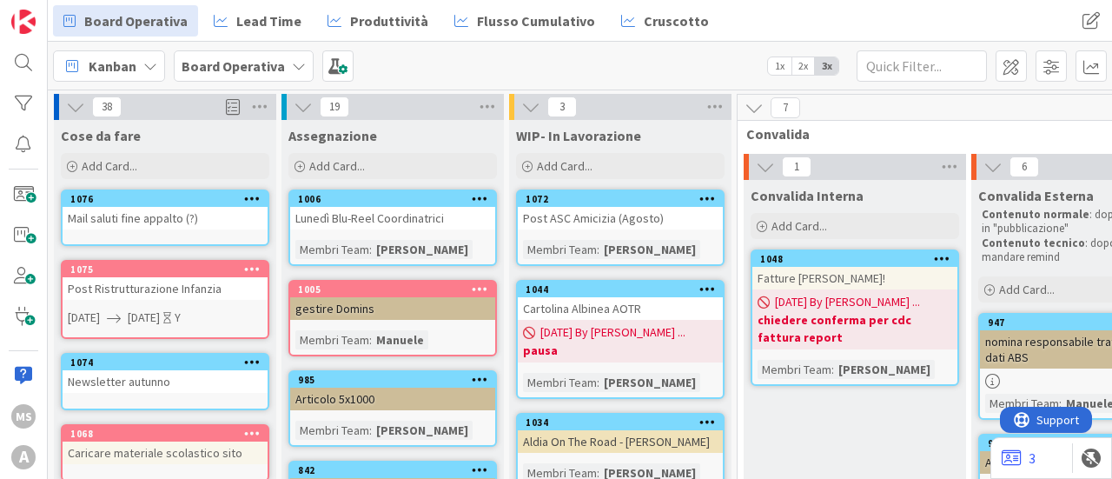
click at [827, 336] on b "chiedere conferma per cdc fattura report" at bounding box center [854, 328] width 195 height 35
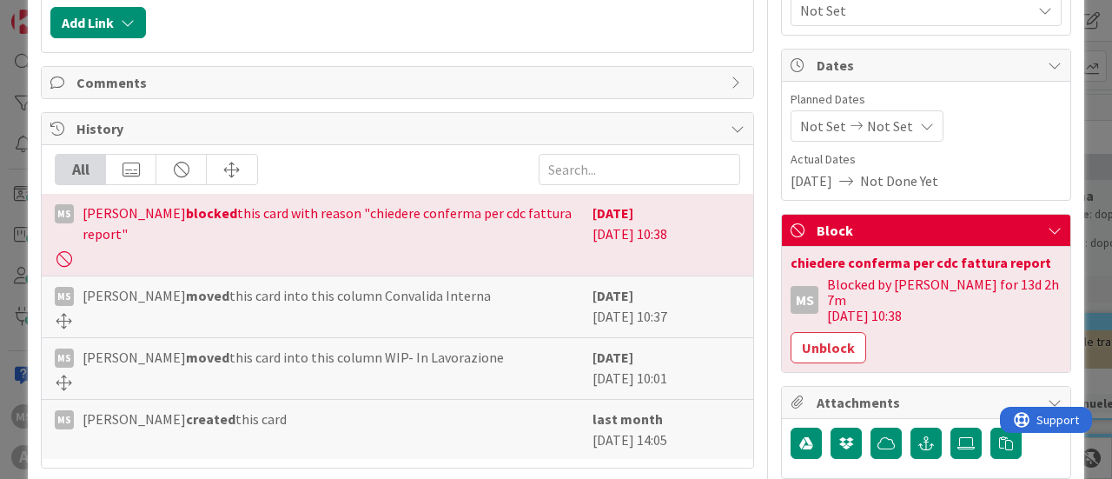
scroll to position [346, 0]
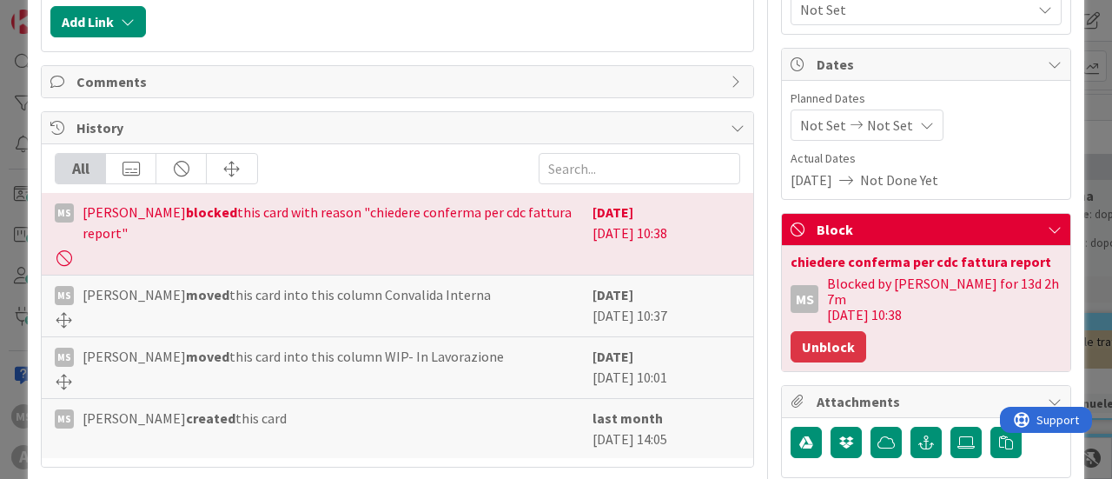
click at [811, 331] on button "Unblock" at bounding box center [828, 346] width 76 height 31
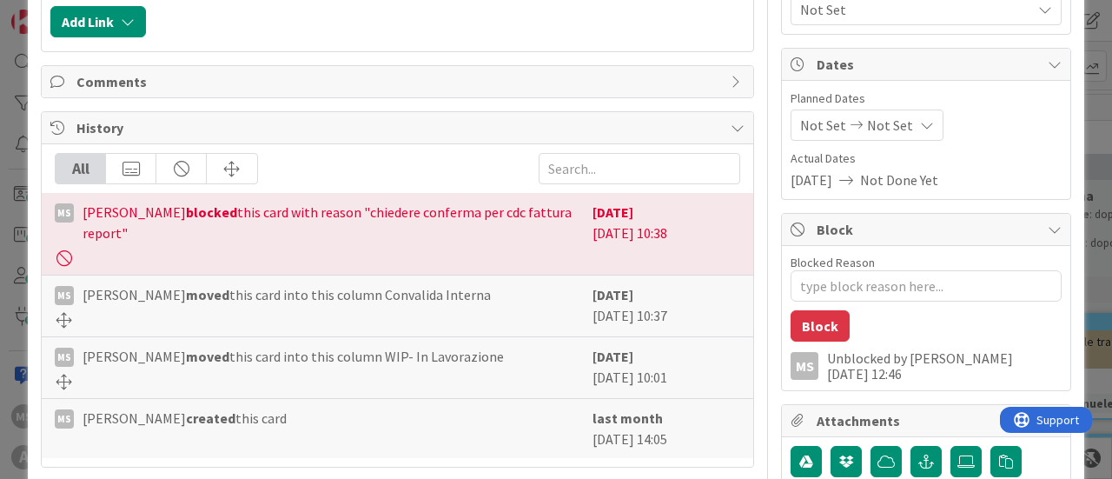
type textarea "x"
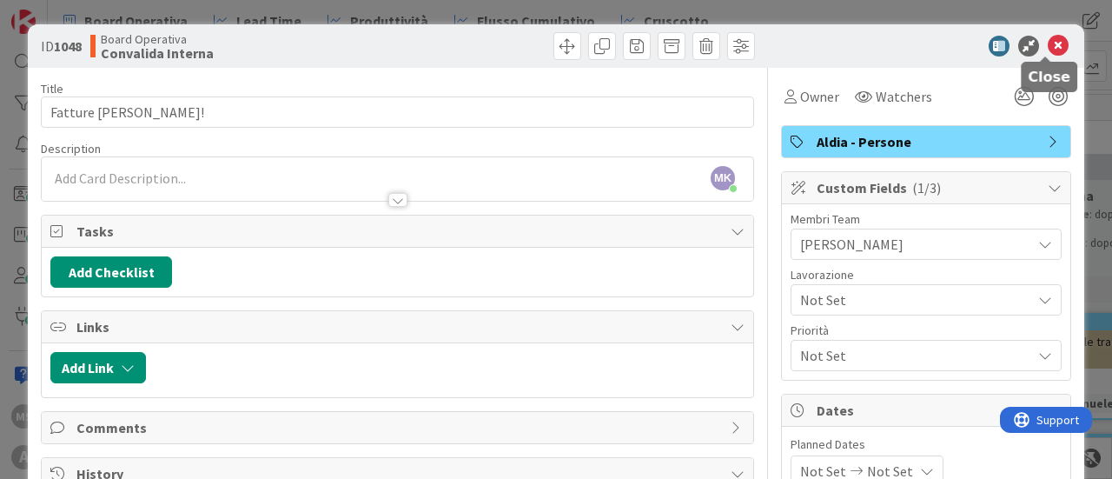
click at [1047, 46] on icon at bounding box center [1057, 46] width 21 height 21
